Goal: Information Seeking & Learning: Find specific page/section

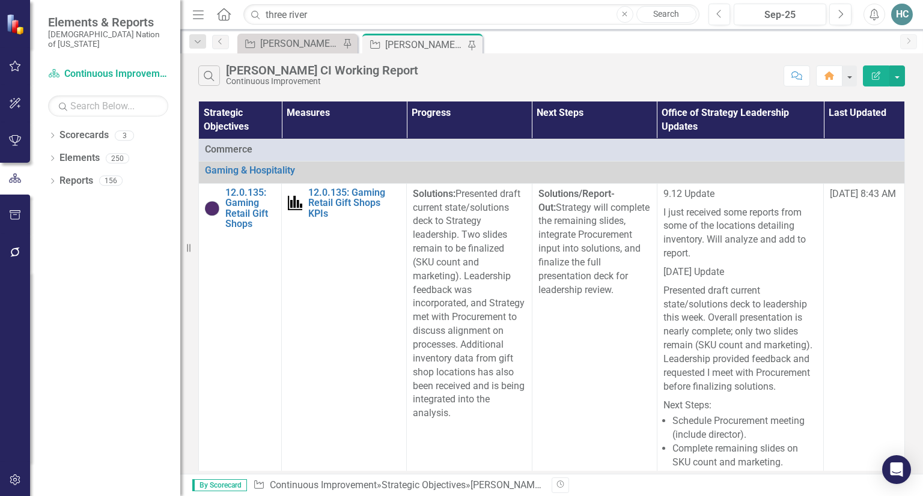
drag, startPoint x: 335, startPoint y: 14, endPoint x: 263, endPoint y: 19, distance: 71.7
click at [263, 19] on input "three river" at bounding box center [471, 14] width 456 height 21
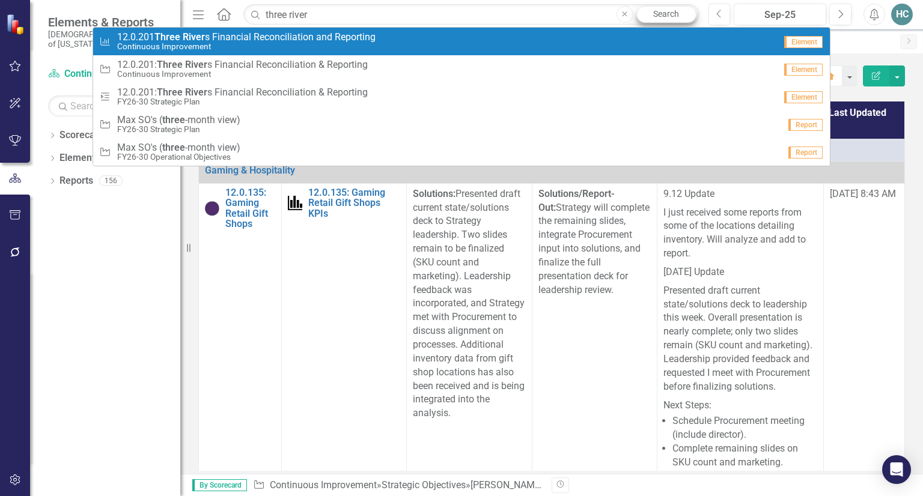
type input "three river"
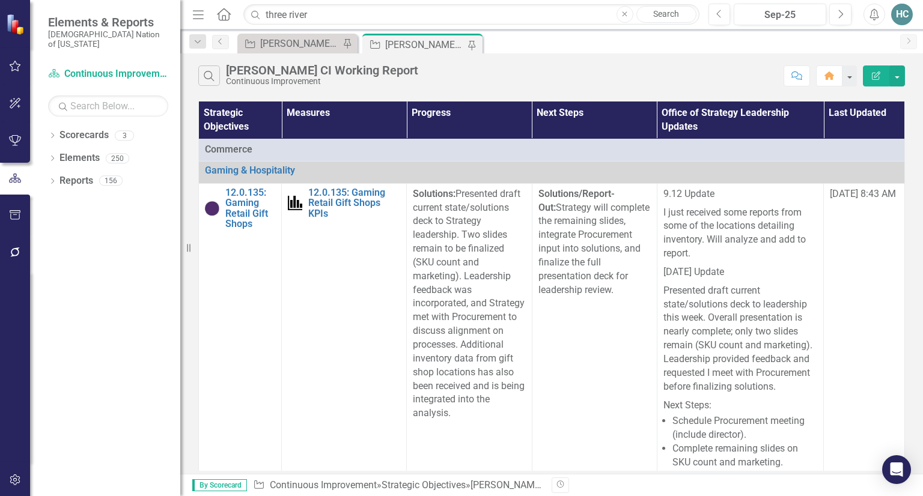
click at [660, 19] on link "Search" at bounding box center [666, 14] width 60 height 17
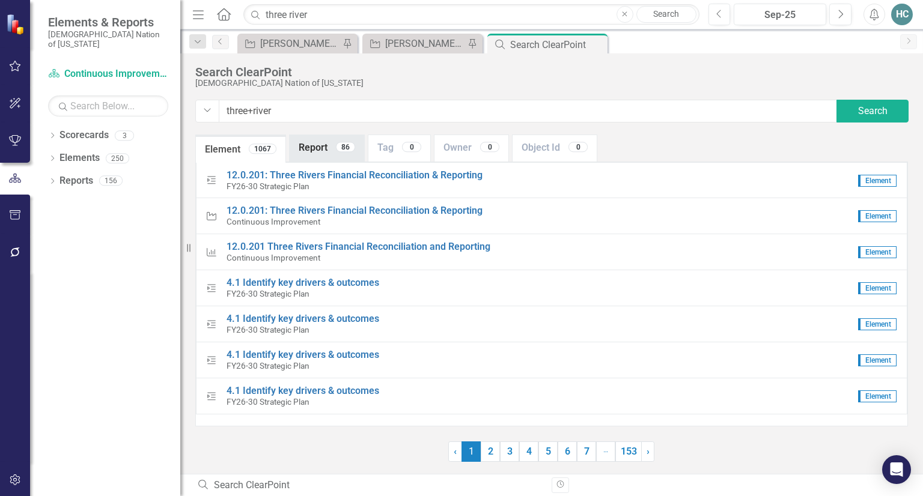
click at [328, 150] on link "Report 86" at bounding box center [327, 148] width 75 height 26
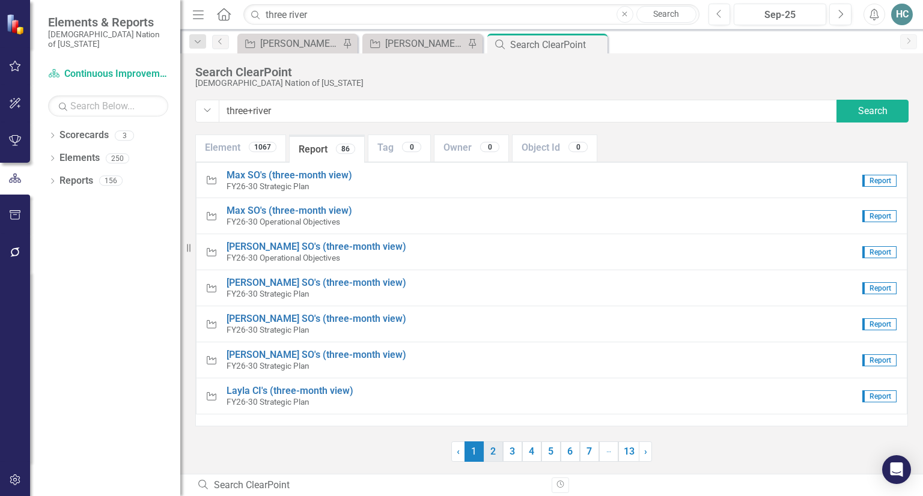
click at [498, 456] on link "2" at bounding box center [493, 452] width 19 height 20
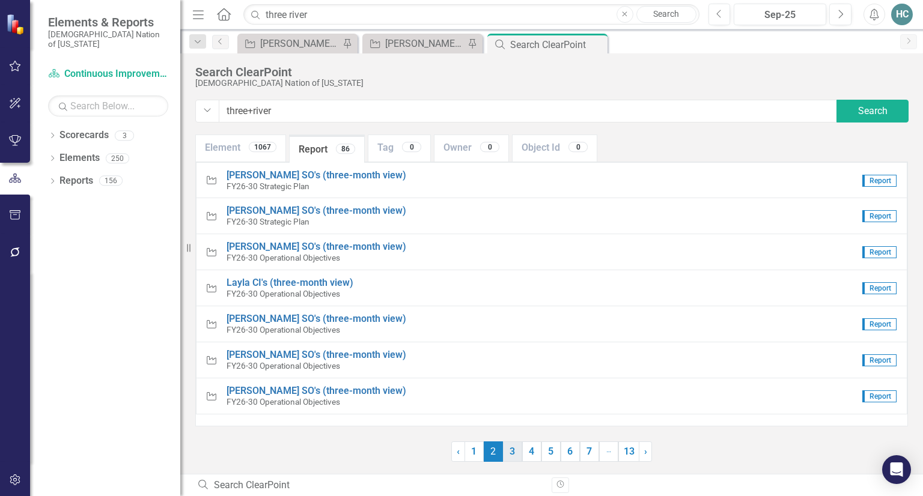
click at [510, 456] on link "3" at bounding box center [512, 452] width 19 height 20
click at [533, 456] on link "4" at bounding box center [531, 452] width 19 height 20
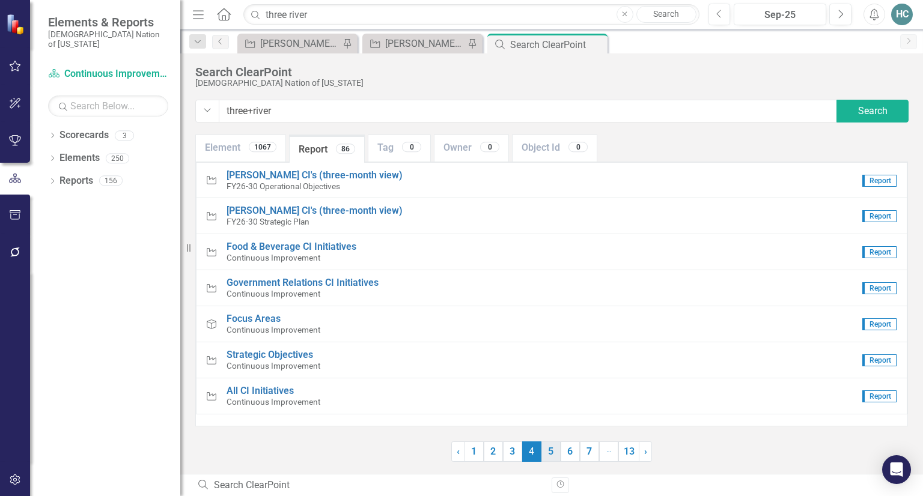
click at [549, 456] on link "5" at bounding box center [550, 452] width 19 height 20
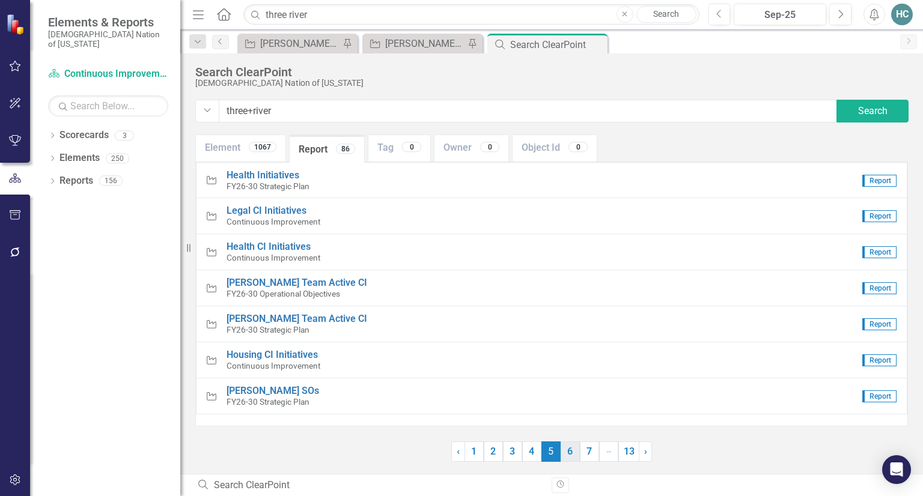
click at [570, 453] on link "6" at bounding box center [570, 452] width 19 height 20
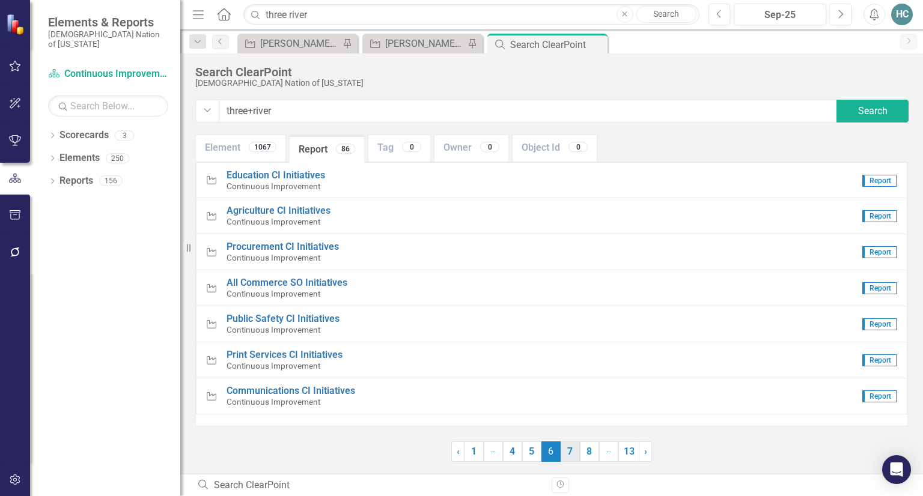
click at [574, 455] on link "7" at bounding box center [570, 452] width 19 height 20
click at [576, 455] on link "8" at bounding box center [570, 452] width 19 height 20
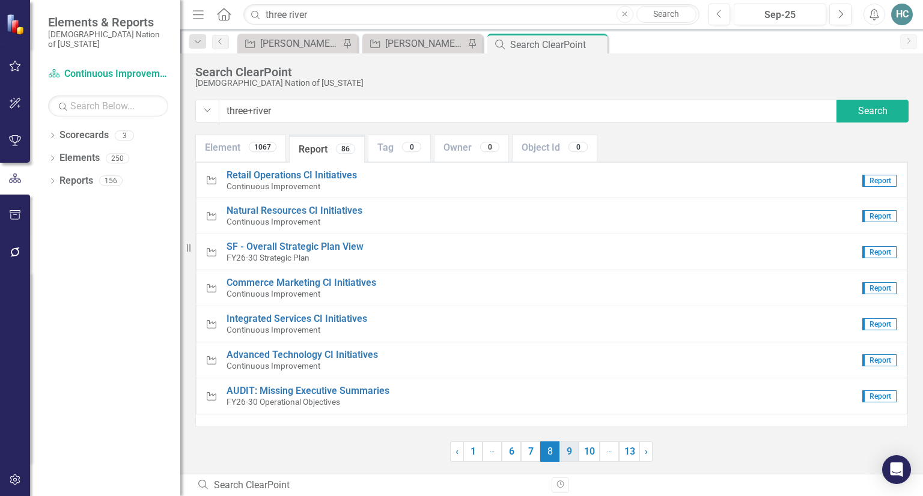
click at [574, 455] on link "9" at bounding box center [568, 452] width 19 height 20
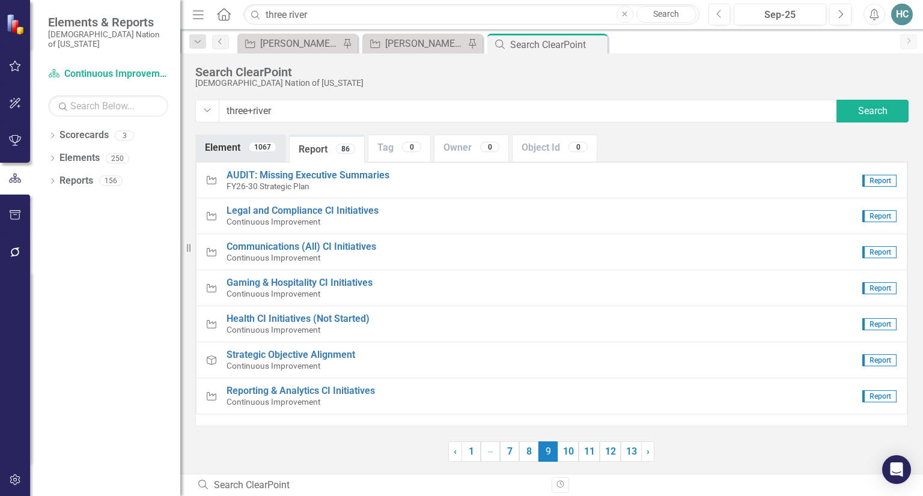
click at [222, 145] on link "Element 1067" at bounding box center [241, 148] width 90 height 26
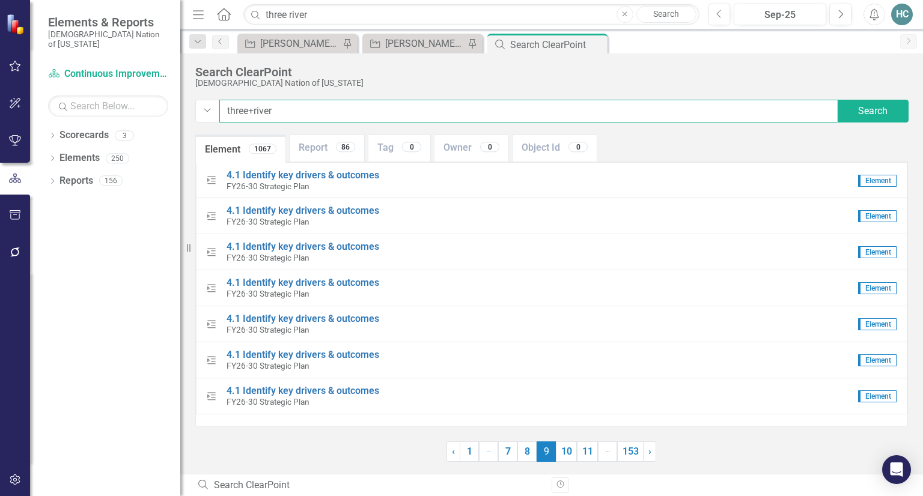
click at [300, 116] on input "three+river" at bounding box center [528, 111] width 618 height 23
drag, startPoint x: 315, startPoint y: 106, endPoint x: 210, endPoint y: 114, distance: 104.9
click at [210, 114] on div "Dropdown three+rivers Search" at bounding box center [551, 111] width 713 height 23
type input "t"
type input ""three rivers""
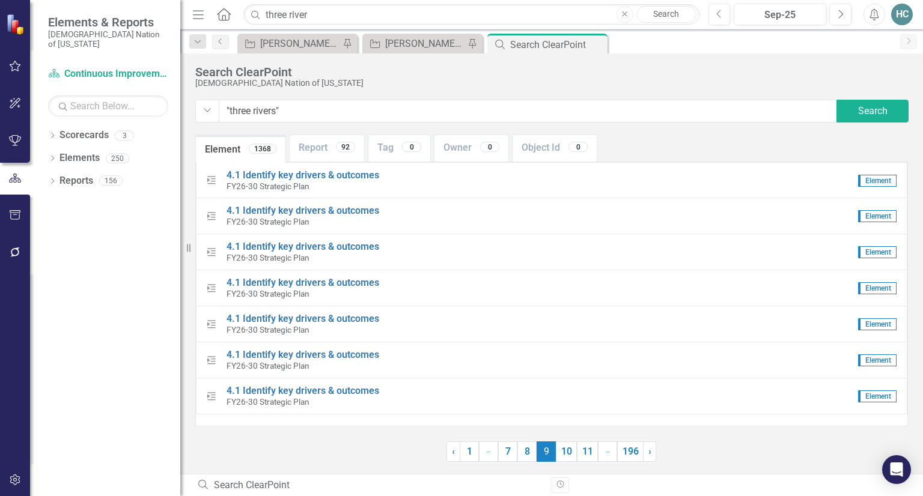
click at [223, 14] on icon "Home" at bounding box center [224, 14] width 16 height 13
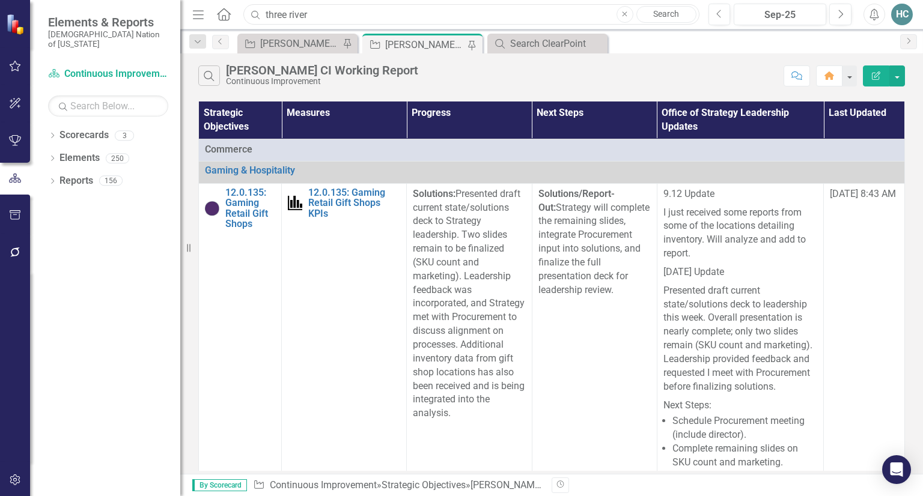
drag, startPoint x: 331, startPoint y: 20, endPoint x: 218, endPoint y: 26, distance: 113.8
click at [218, 26] on div "Menu Home Search three river Close Search Previous Sep-25 Next Alerts HC User E…" at bounding box center [551, 14] width 743 height 29
click at [525, 44] on div "Search ClearPoint" at bounding box center [549, 43] width 79 height 15
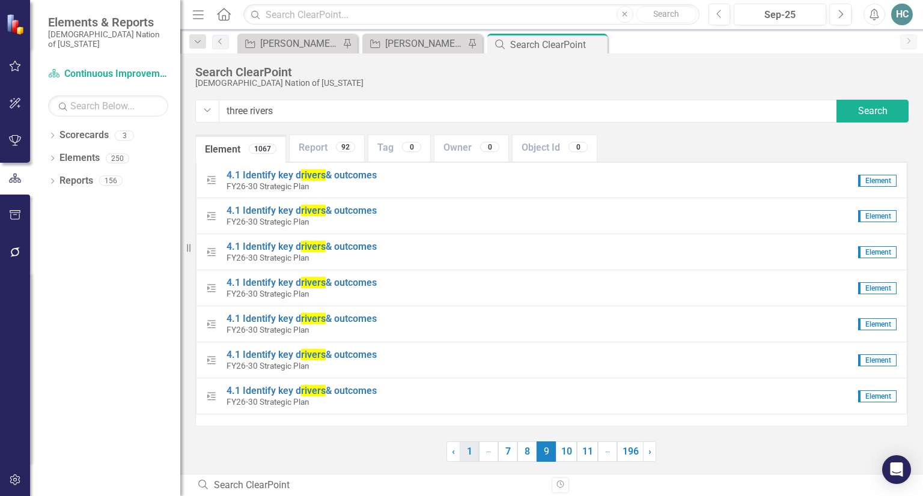
type input "three rivers"
click at [476, 457] on link "1" at bounding box center [469, 452] width 19 height 20
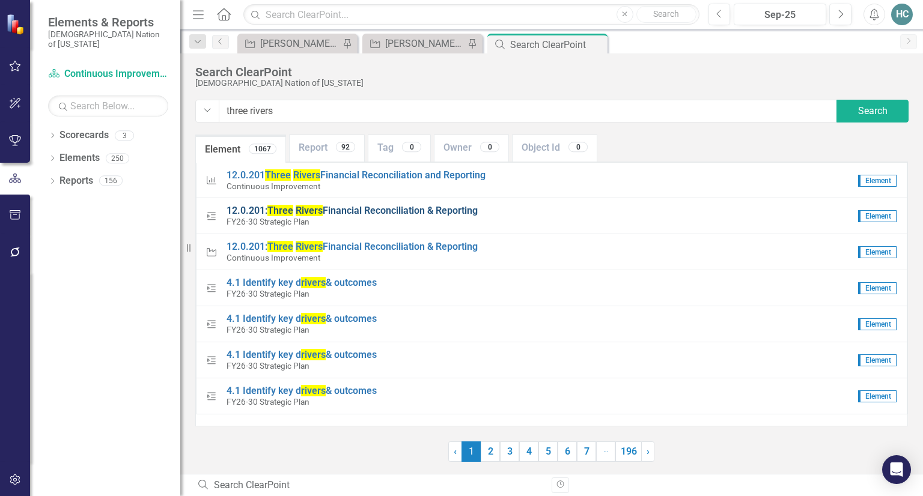
click at [330, 209] on span "12.0.201: Three Rivers Financial Reconciliation & Reporting" at bounding box center [352, 210] width 251 height 11
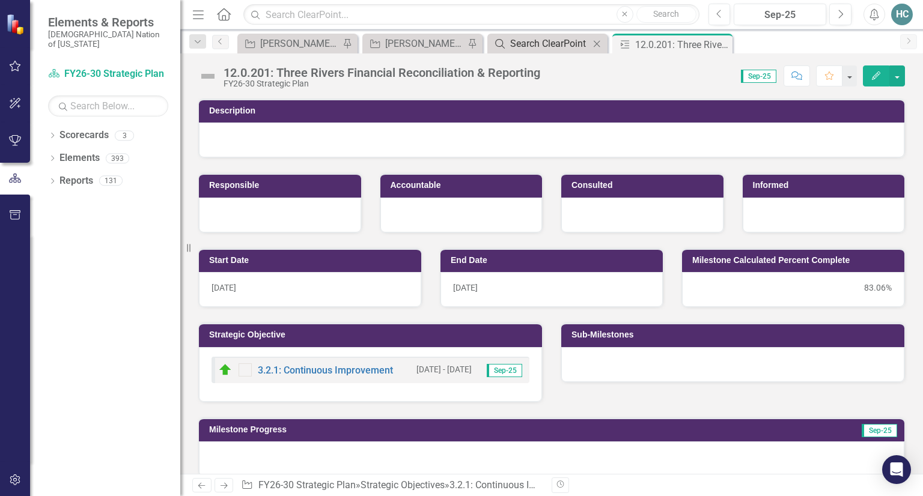
click at [572, 44] on div "Search ClearPoint" at bounding box center [549, 43] width 79 height 15
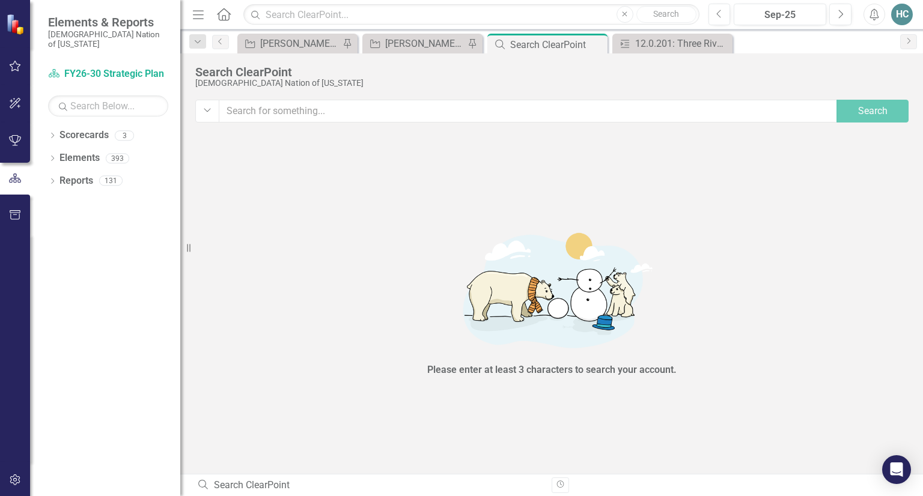
click at [334, 112] on input "text" at bounding box center [528, 111] width 619 height 23
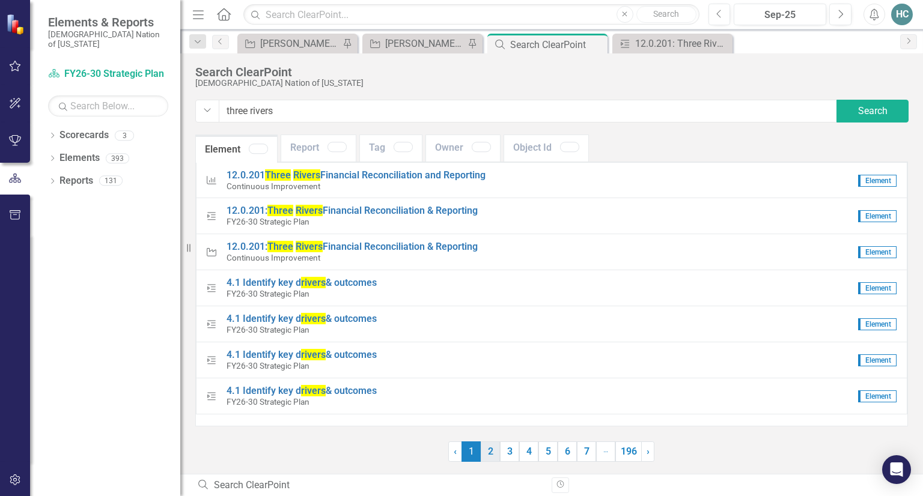
type input "three rivers"
click at [489, 456] on link "2" at bounding box center [490, 452] width 19 height 20
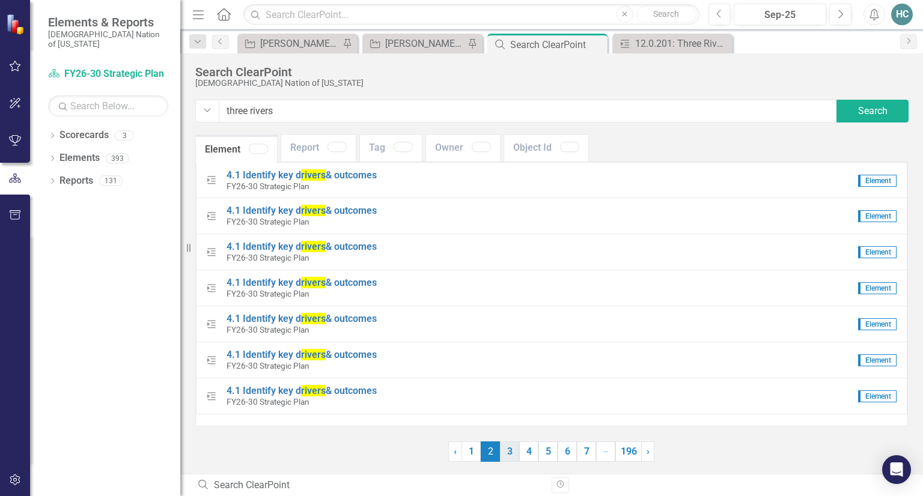
click at [511, 453] on link "3" at bounding box center [509, 452] width 19 height 20
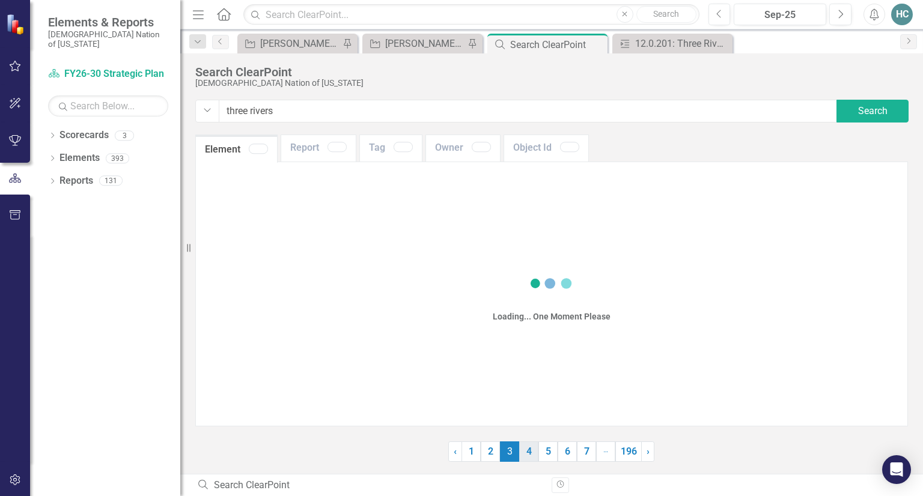
click at [528, 453] on link "4" at bounding box center [528, 452] width 19 height 20
drag, startPoint x: 555, startPoint y: 454, endPoint x: 561, endPoint y: 453, distance: 6.0
click at [557, 453] on link "5" at bounding box center [547, 452] width 19 height 20
click at [624, 455] on link "196" at bounding box center [628, 452] width 26 height 20
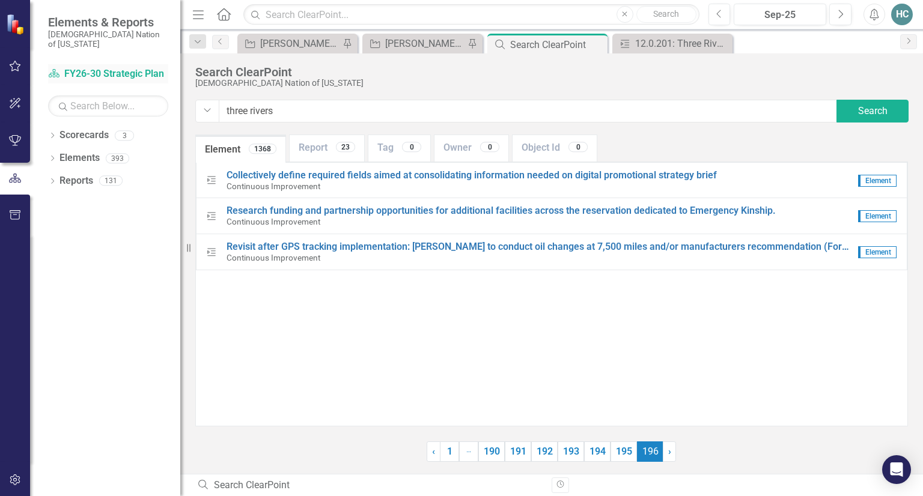
click at [79, 67] on link "Scorecard FY26-30 Strategic Plan" at bounding box center [108, 74] width 120 height 14
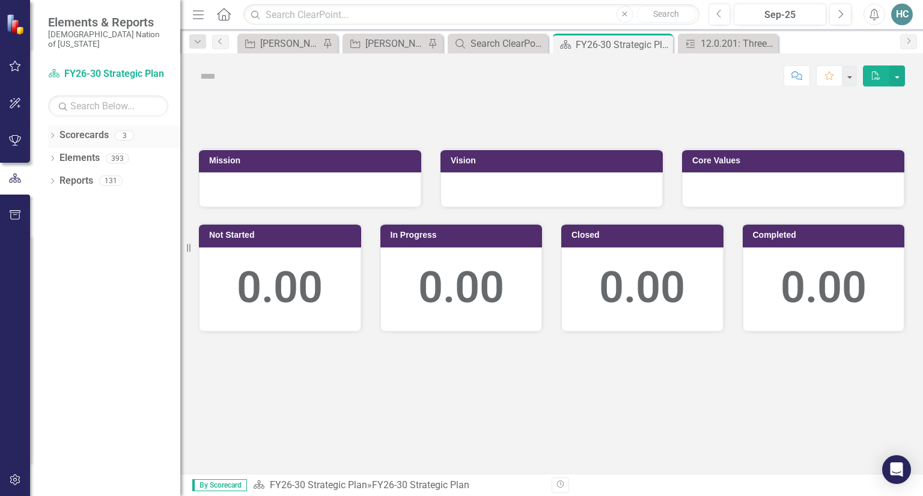
click at [66, 130] on link "Scorecards" at bounding box center [83, 136] width 49 height 14
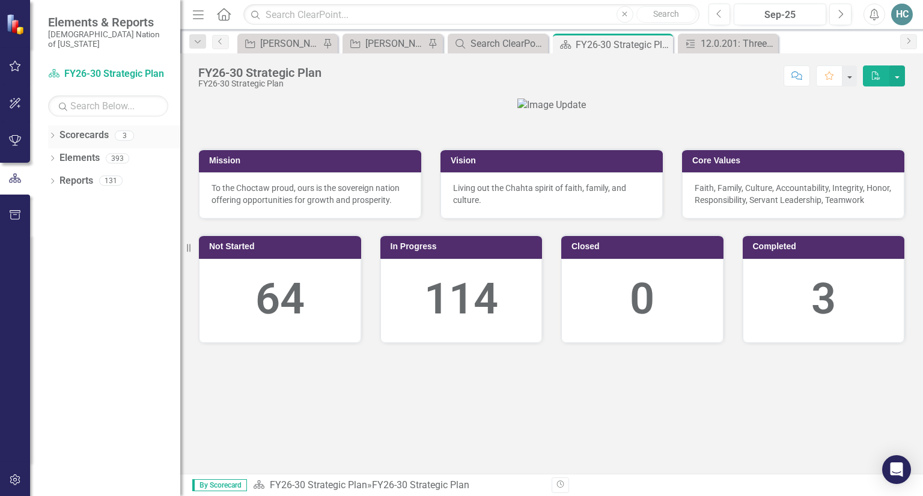
click at [53, 133] on icon "Dropdown" at bounding box center [52, 136] width 8 height 7
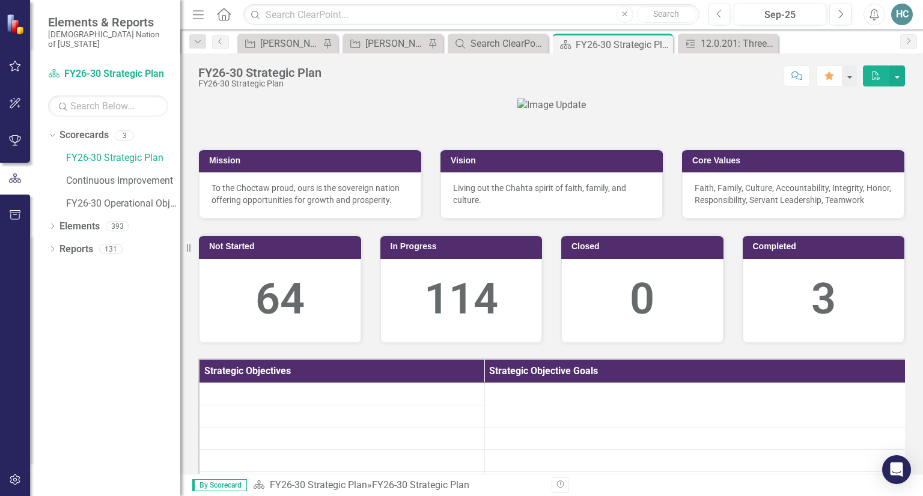
drag, startPoint x: 227, startPoint y: 13, endPoint x: 209, endPoint y: 22, distance: 19.9
click at [226, 13] on icon "Home" at bounding box center [224, 14] width 16 height 13
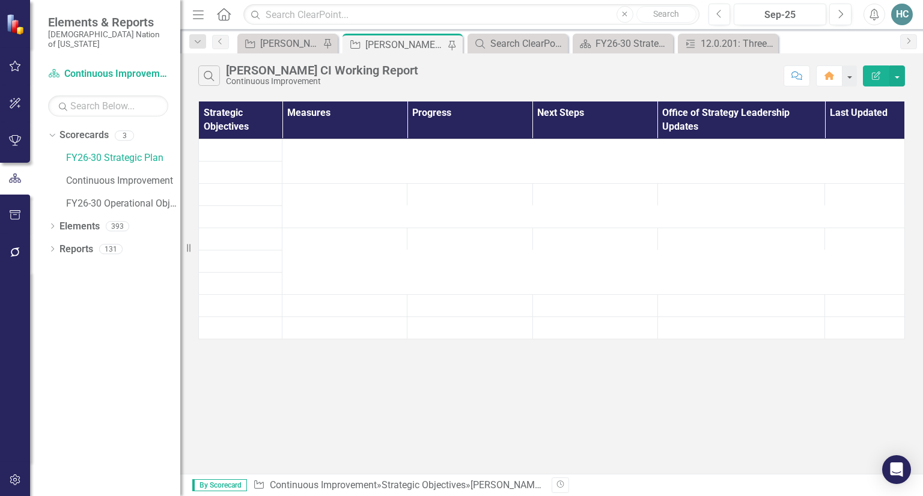
click at [196, 11] on icon "Menu" at bounding box center [198, 14] width 16 height 13
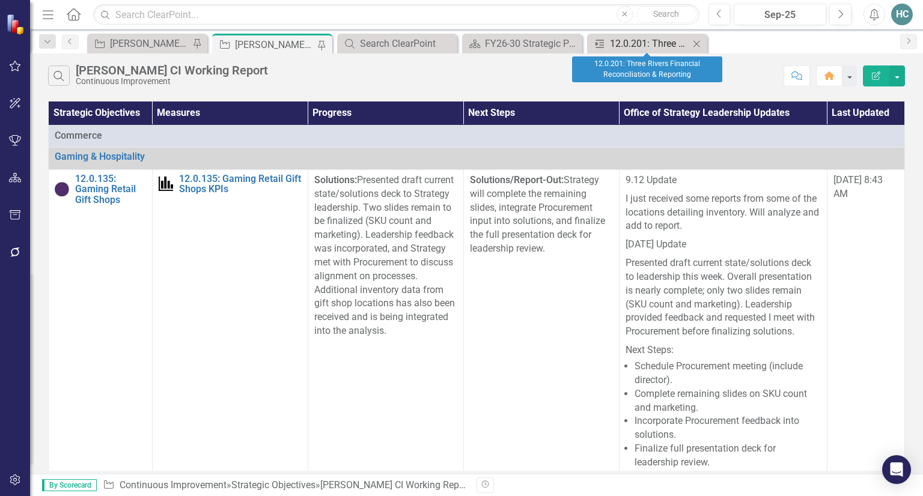
click at [650, 50] on div "12.0.201: Three Rivers Financial Reconciliation & Reporting" at bounding box center [649, 43] width 79 height 15
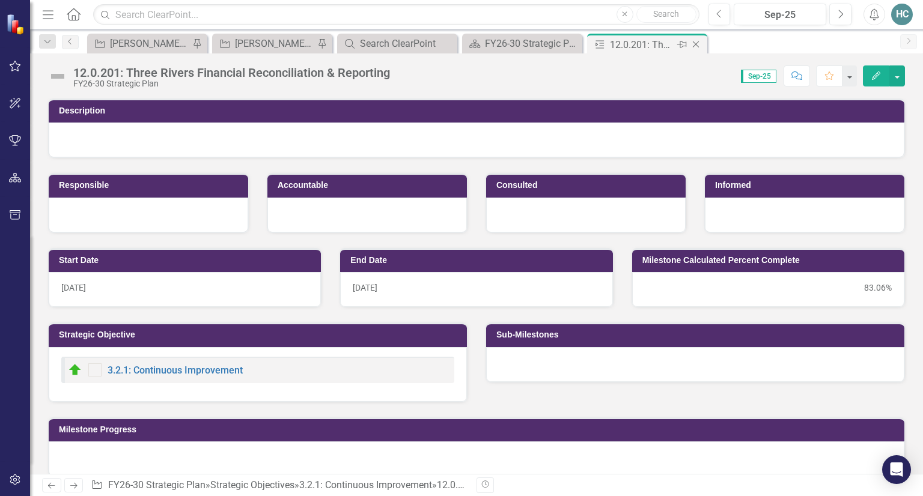
drag, startPoint x: 695, startPoint y: 44, endPoint x: 655, endPoint y: 52, distance: 40.4
click at [695, 44] on icon "Close" at bounding box center [696, 45] width 12 height 10
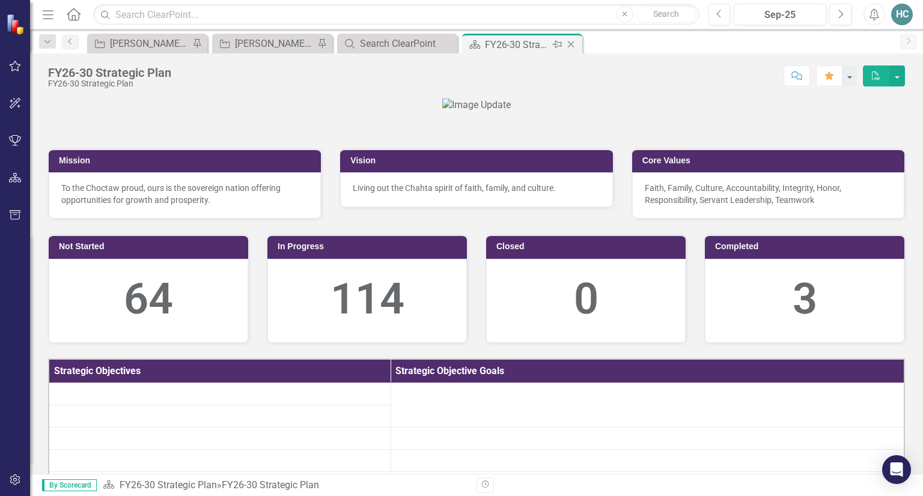
click at [553, 44] on icon "Pin" at bounding box center [557, 44] width 10 height 12
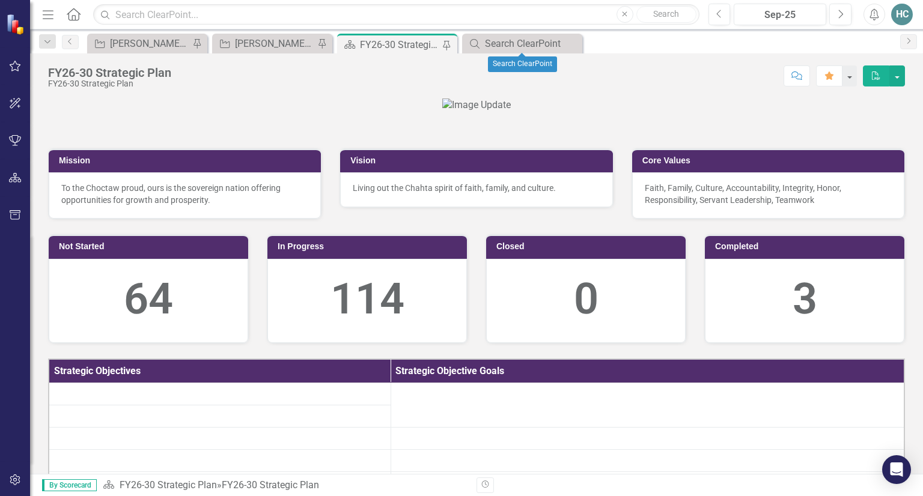
click at [0, 0] on icon "Close" at bounding box center [0, 0] width 0 height 0
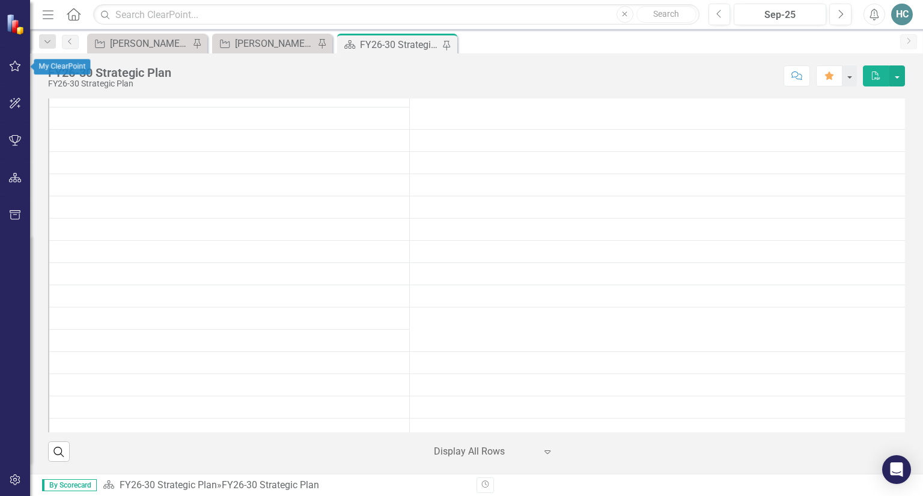
click at [16, 35] on div at bounding box center [15, 24] width 30 height 48
click at [15, 25] on img at bounding box center [16, 23] width 21 height 21
click at [36, 16] on div "Menu Home Search Close Search Previous Sep-25 Next Alerts HC User Edit Profile …" at bounding box center [476, 14] width 893 height 29
click at [46, 13] on icon "Menu" at bounding box center [48, 14] width 16 height 13
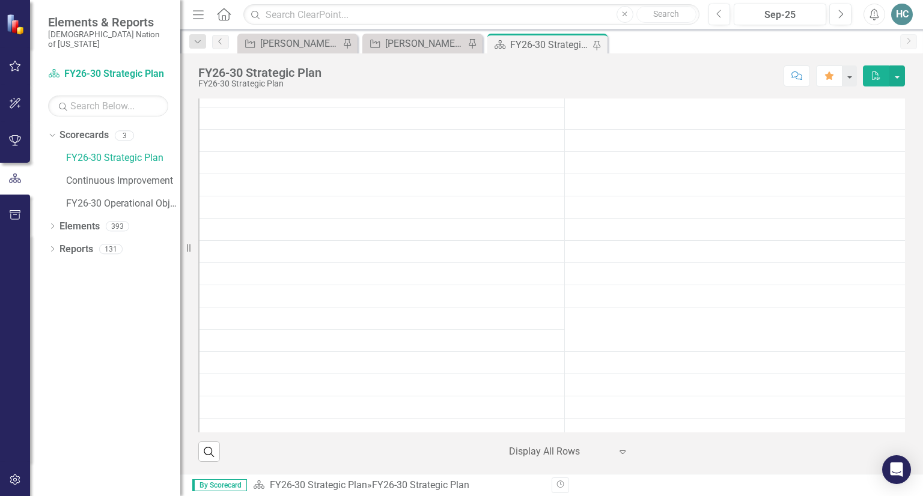
scroll to position [493, 0]
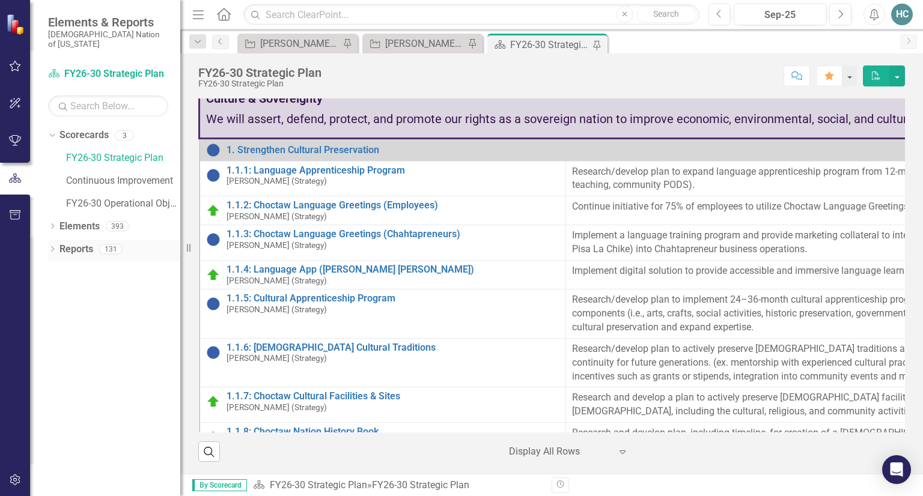
click at [59, 243] on link "Reports" at bounding box center [76, 250] width 34 height 14
click at [53, 247] on icon "Dropdown" at bounding box center [52, 250] width 8 height 7
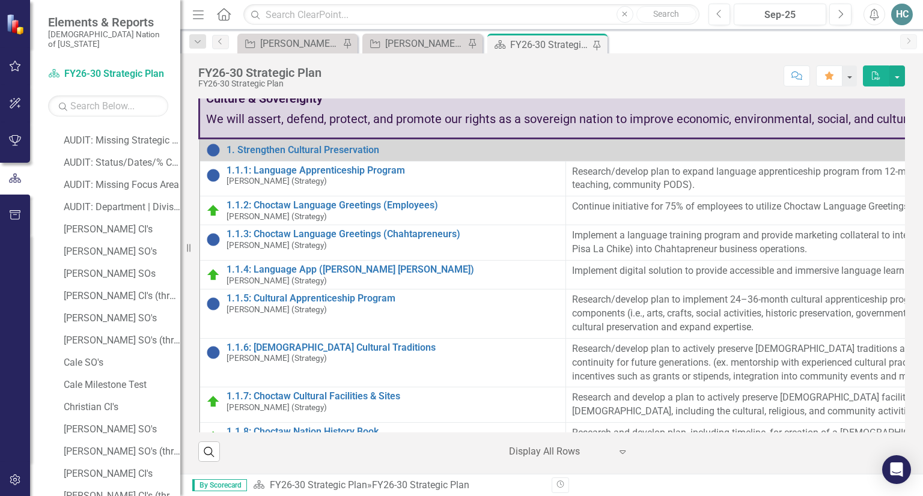
scroll to position [0, 0]
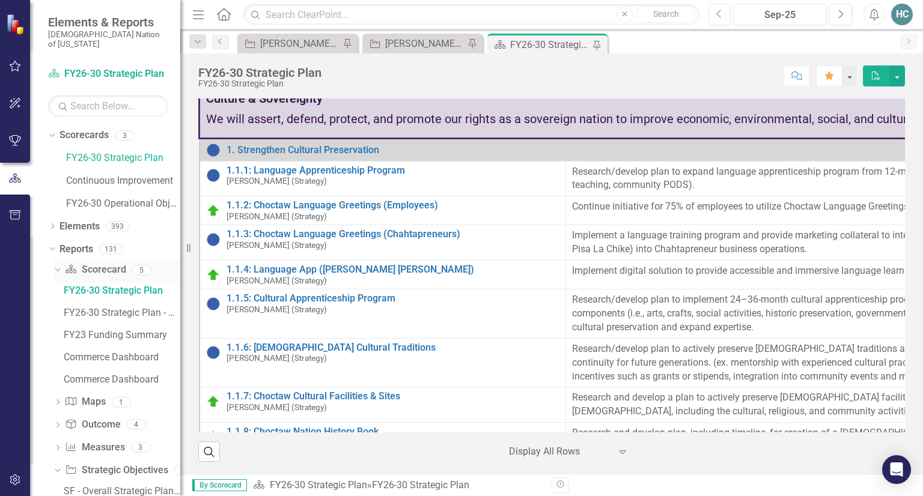
click at [60, 266] on div "Dropdown" at bounding box center [55, 270] width 10 height 8
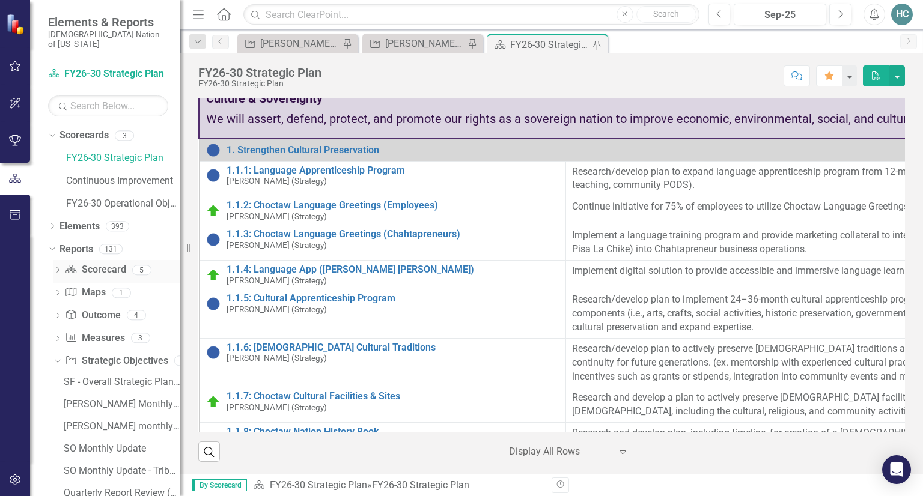
click at [59, 268] on icon "Dropdown" at bounding box center [57, 271] width 8 height 7
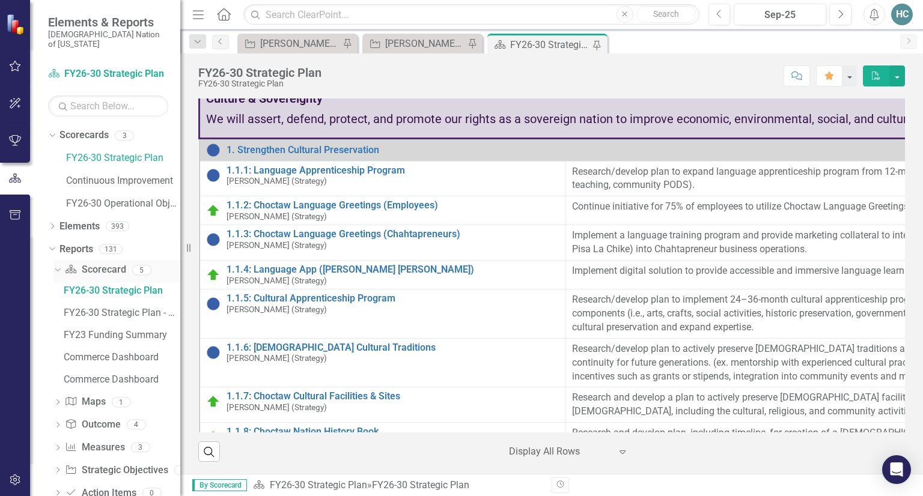
click at [59, 269] on div "Dropdown" at bounding box center [57, 272] width 8 height 6
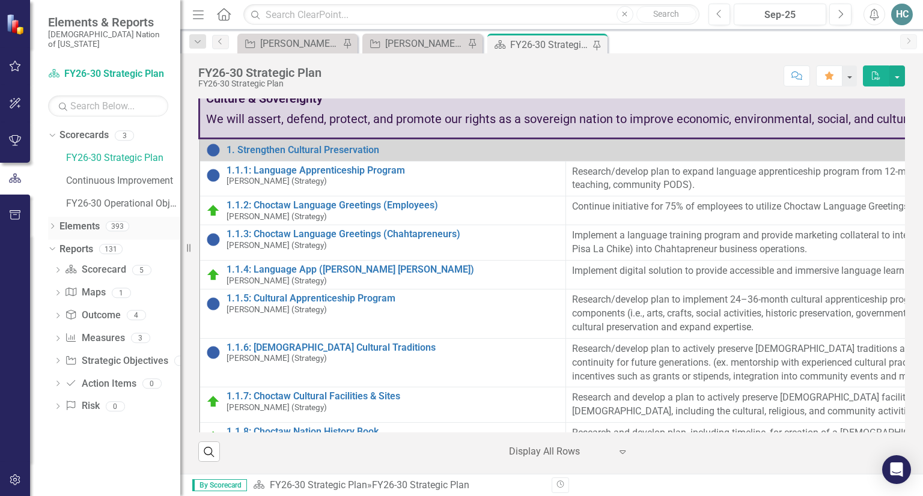
click at [53, 224] on icon "Dropdown" at bounding box center [52, 227] width 8 height 7
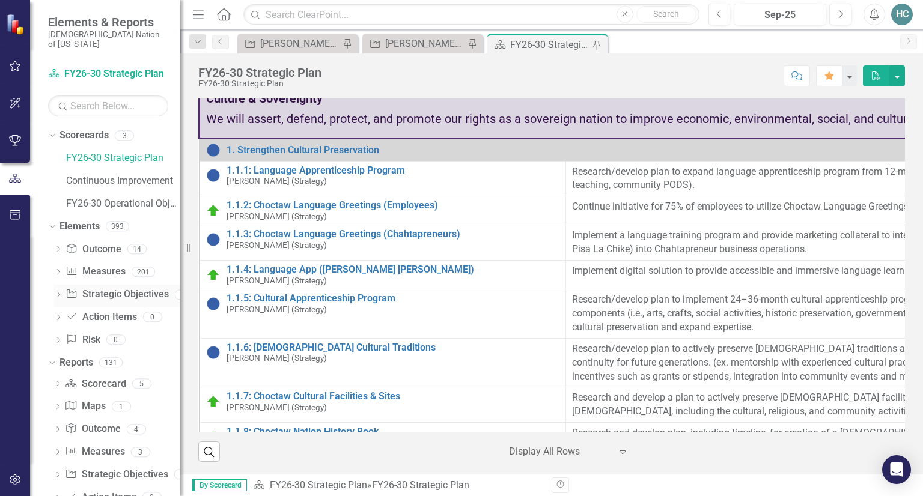
click at [61, 293] on icon "Dropdown" at bounding box center [58, 296] width 8 height 7
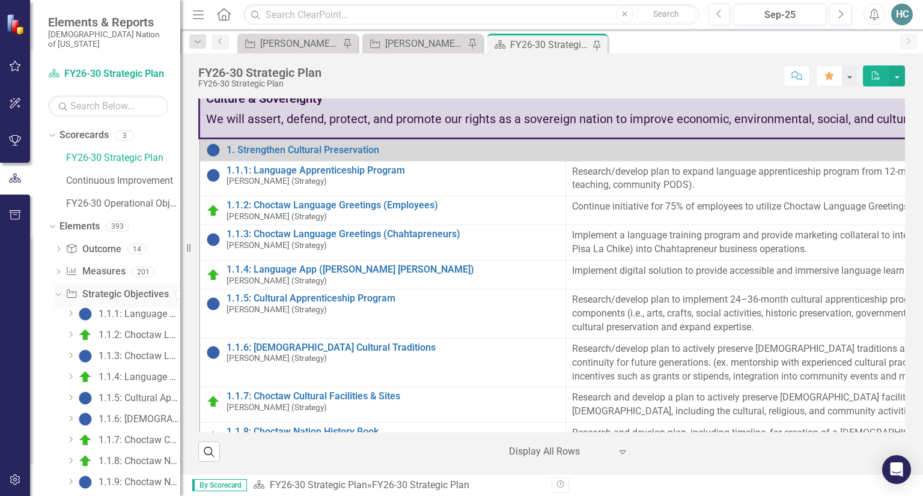
click at [61, 290] on div "Dropdown" at bounding box center [56, 294] width 10 height 8
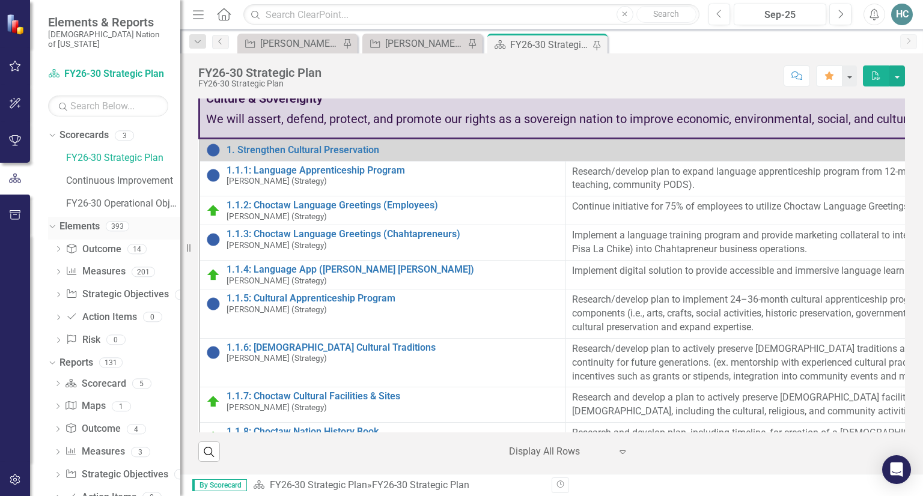
drag, startPoint x: 52, startPoint y: 217, endPoint x: 75, endPoint y: 221, distance: 23.2
click at [52, 222] on icon "Dropdown" at bounding box center [50, 226] width 7 height 8
